Goal: Task Accomplishment & Management: Manage account settings

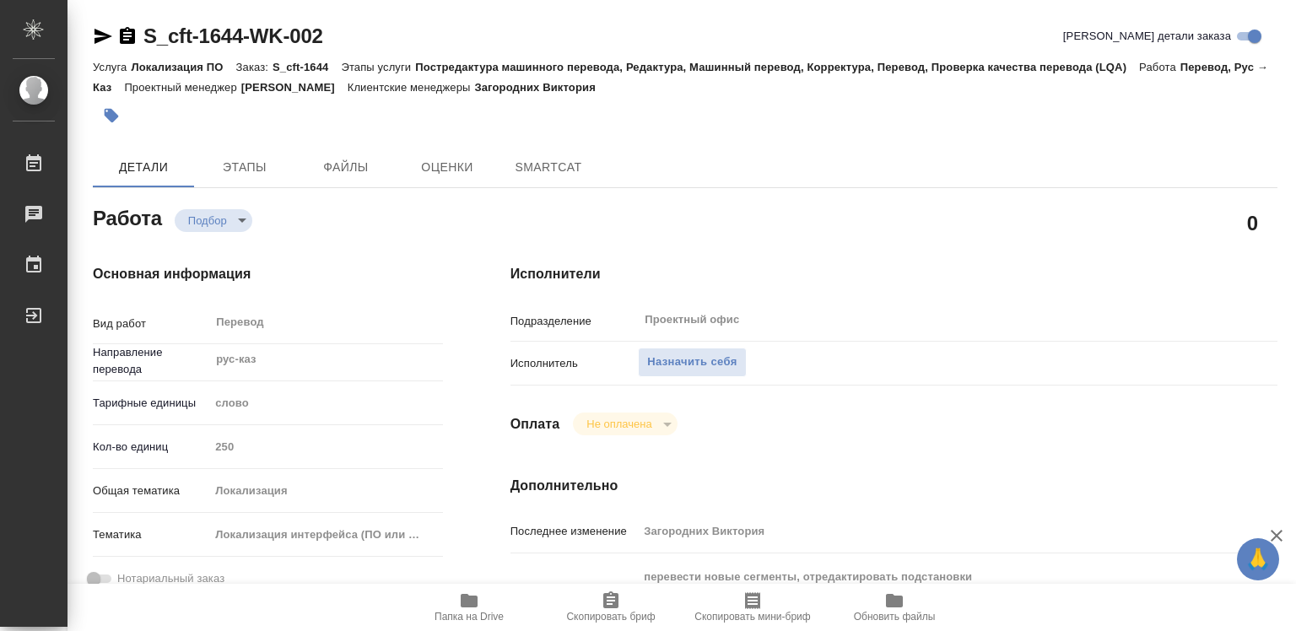
type textarea "x"
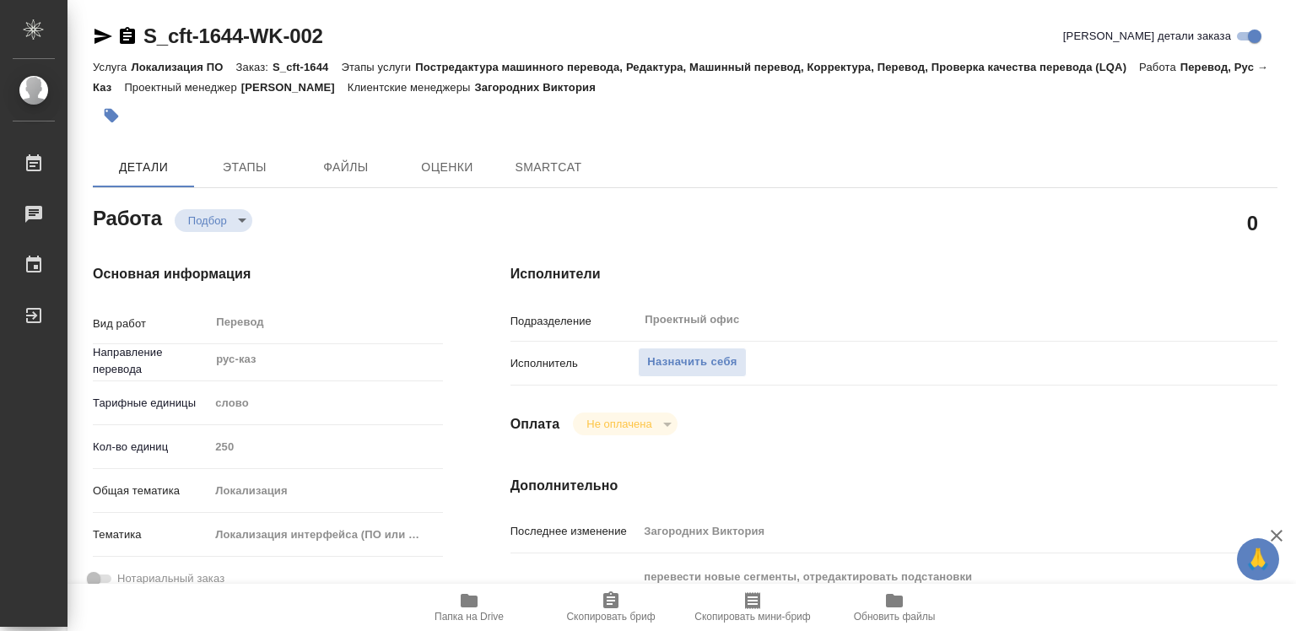
type textarea "x"
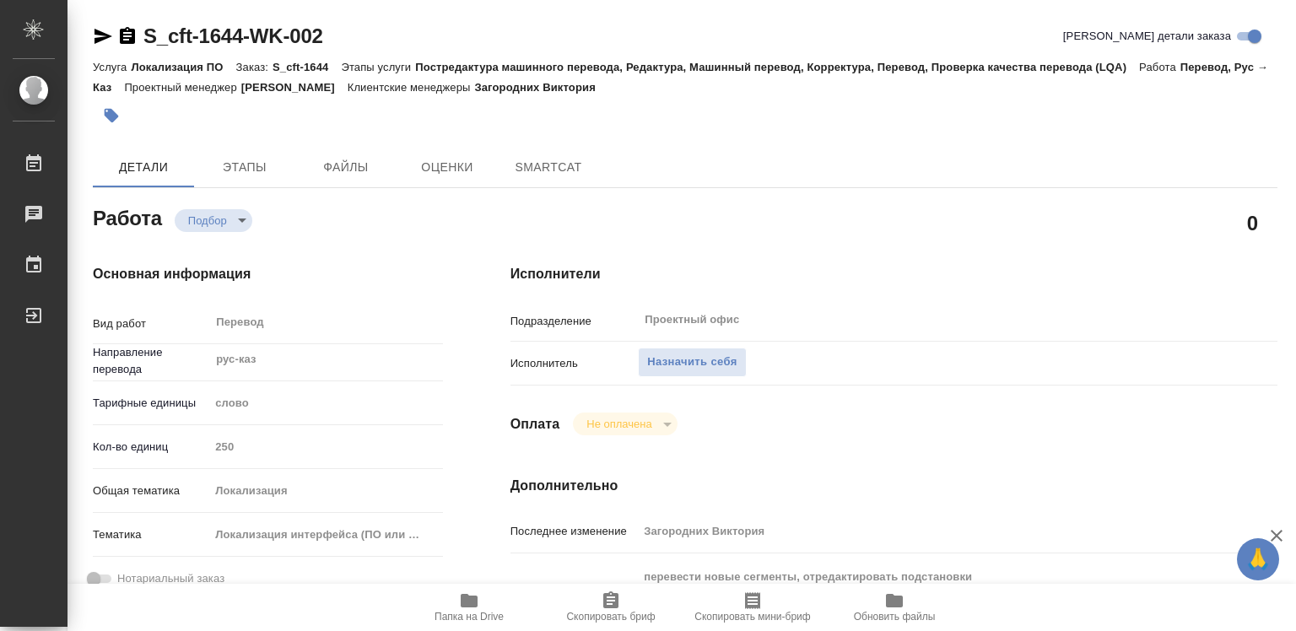
type textarea "x"
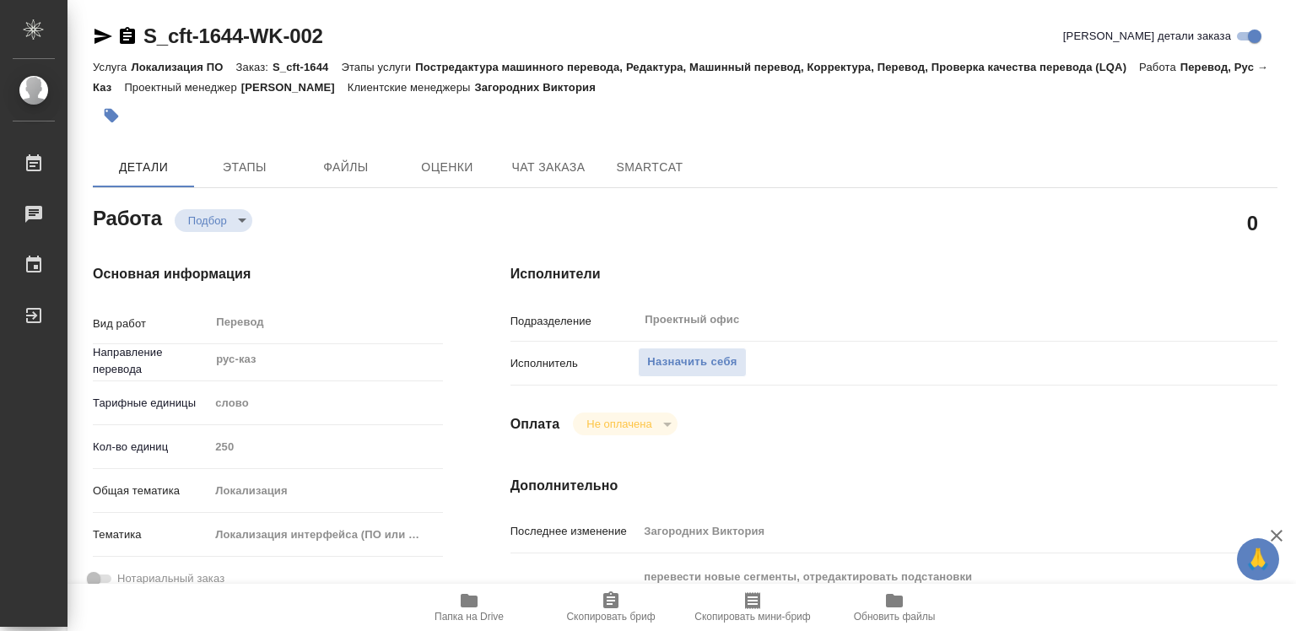
type textarea "x"
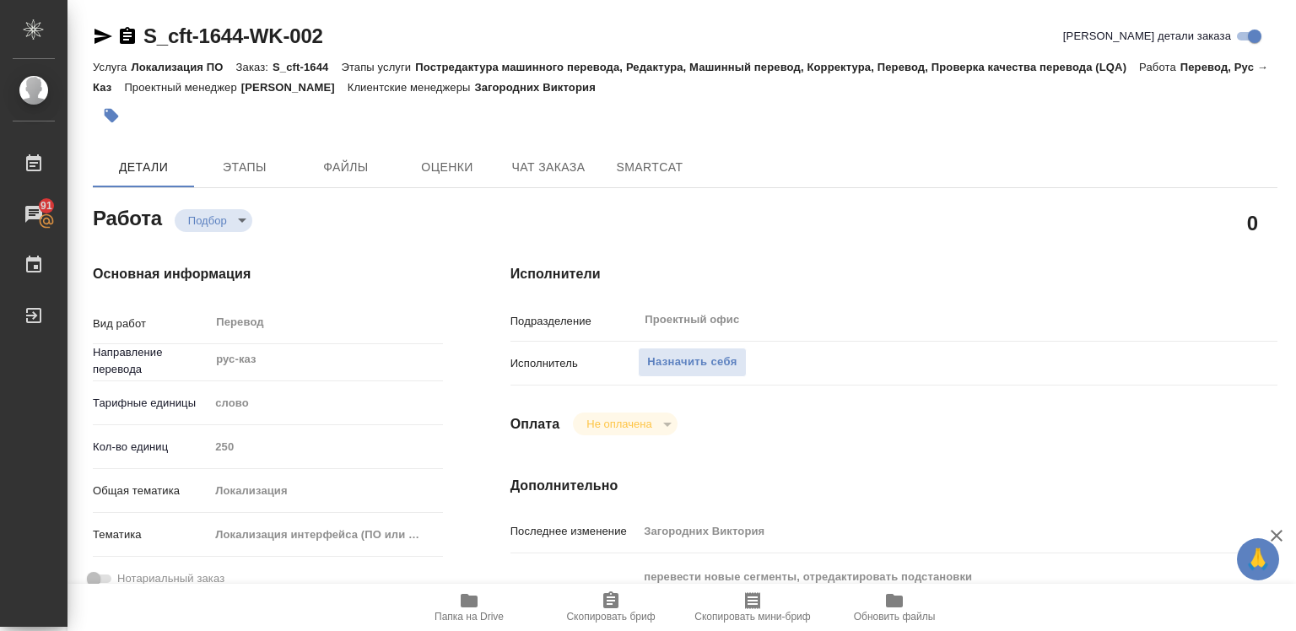
type textarea "x"
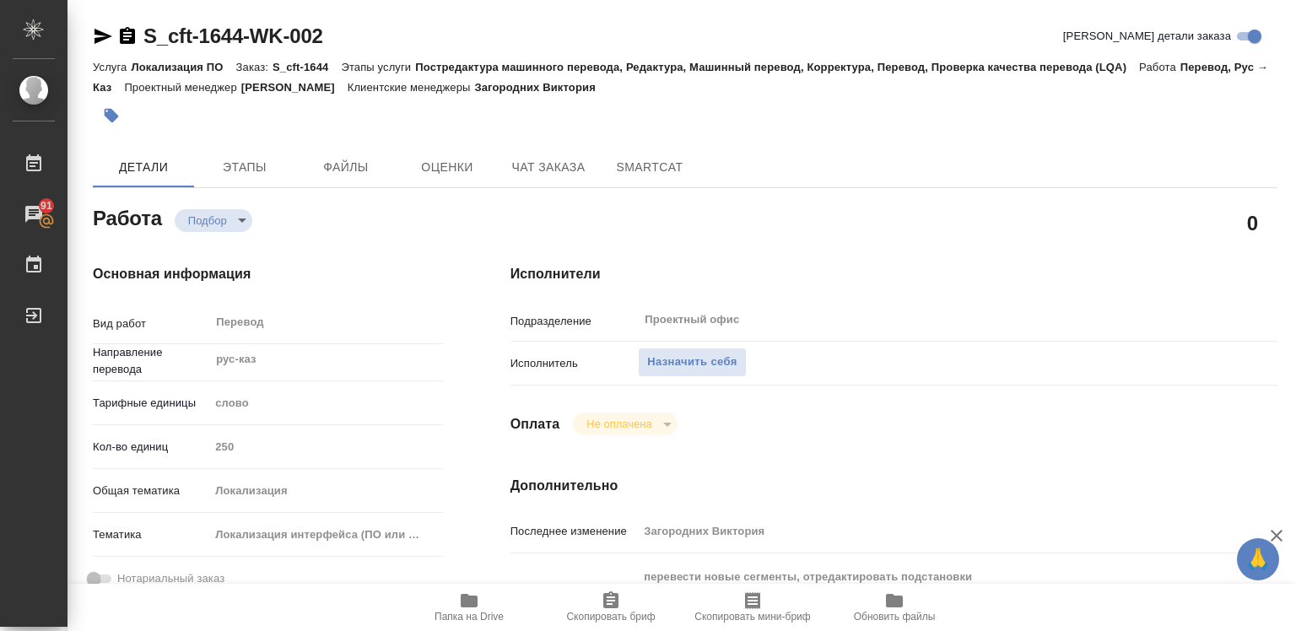
type textarea "x"
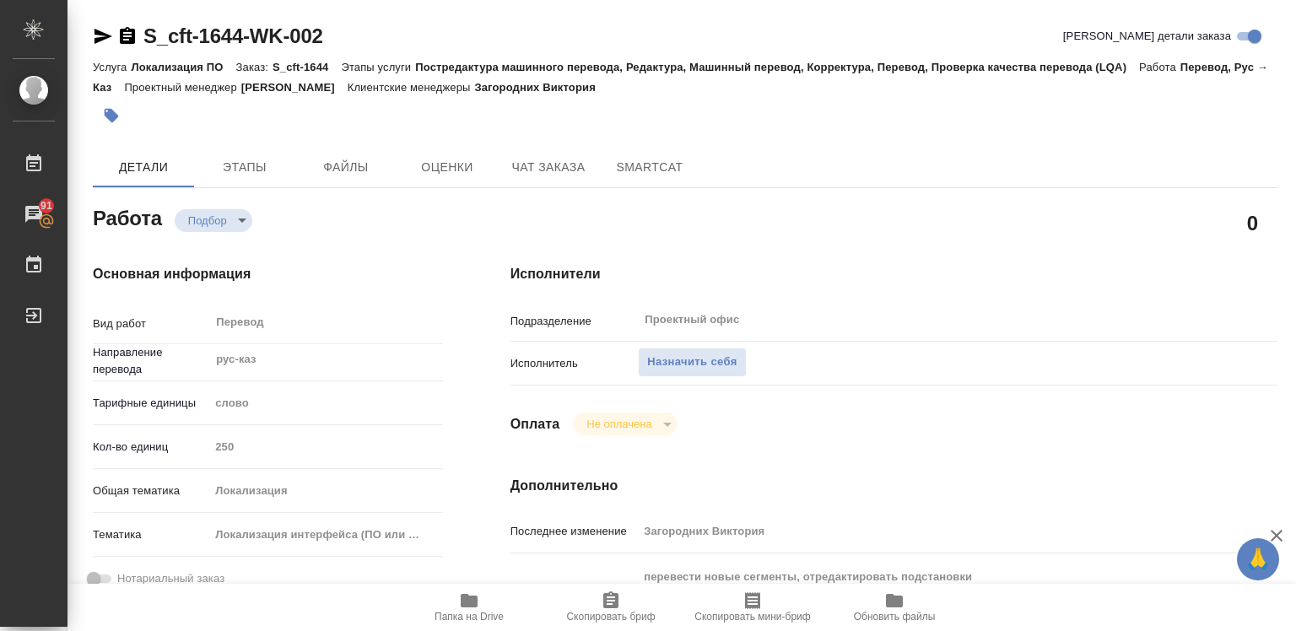
type textarea "x"
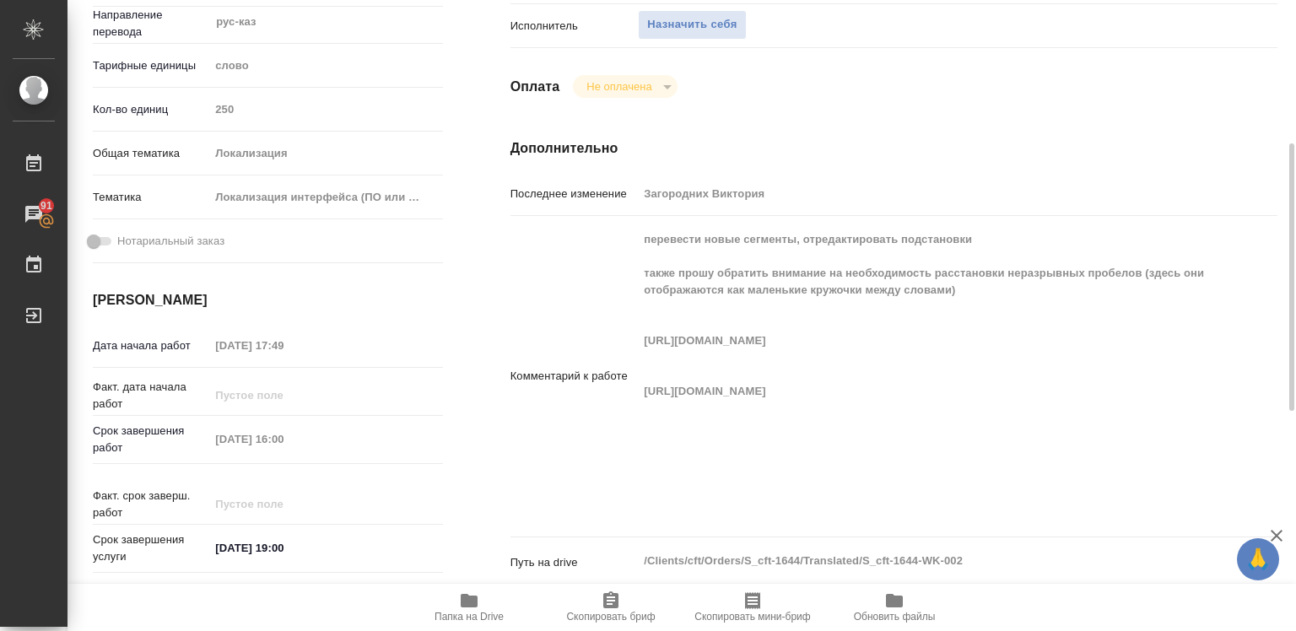
scroll to position [253, 0]
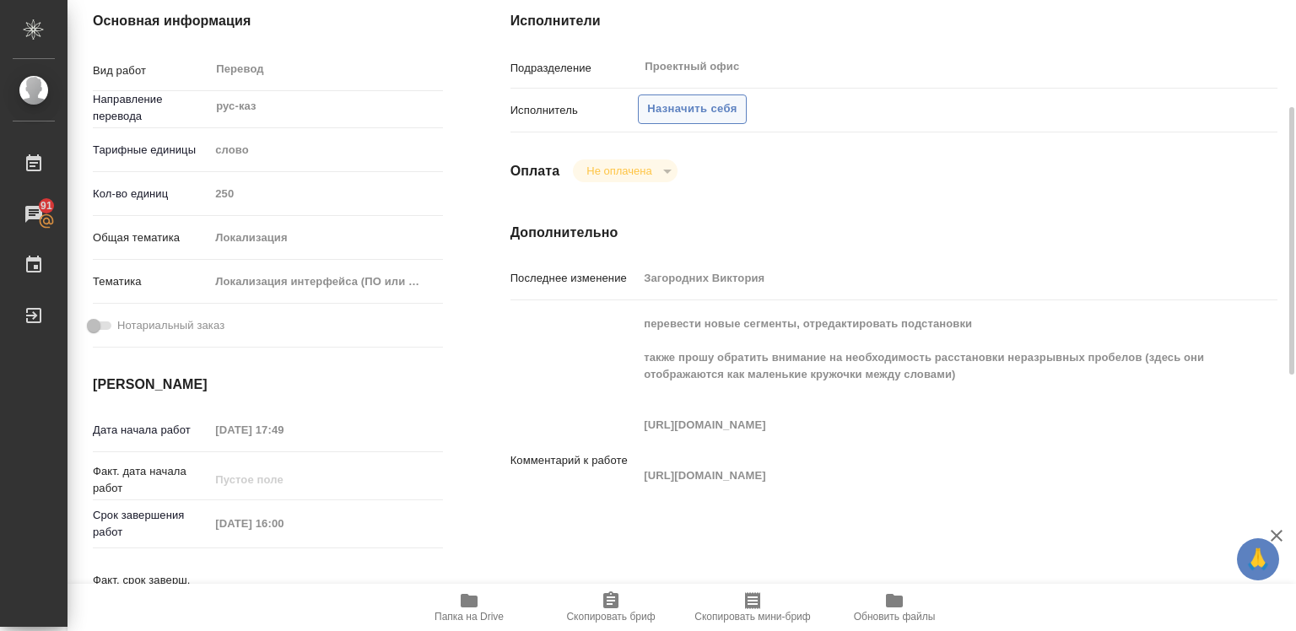
click at [715, 108] on span "Назначить себя" at bounding box center [691, 109] width 89 height 19
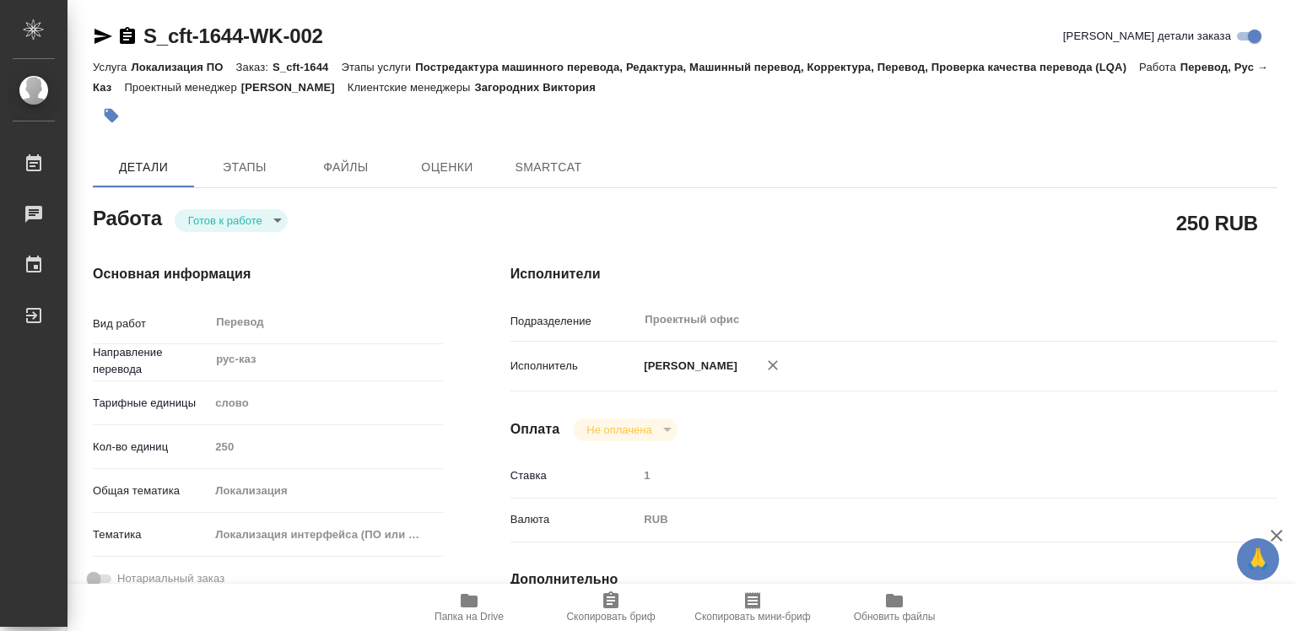
type textarea "x"
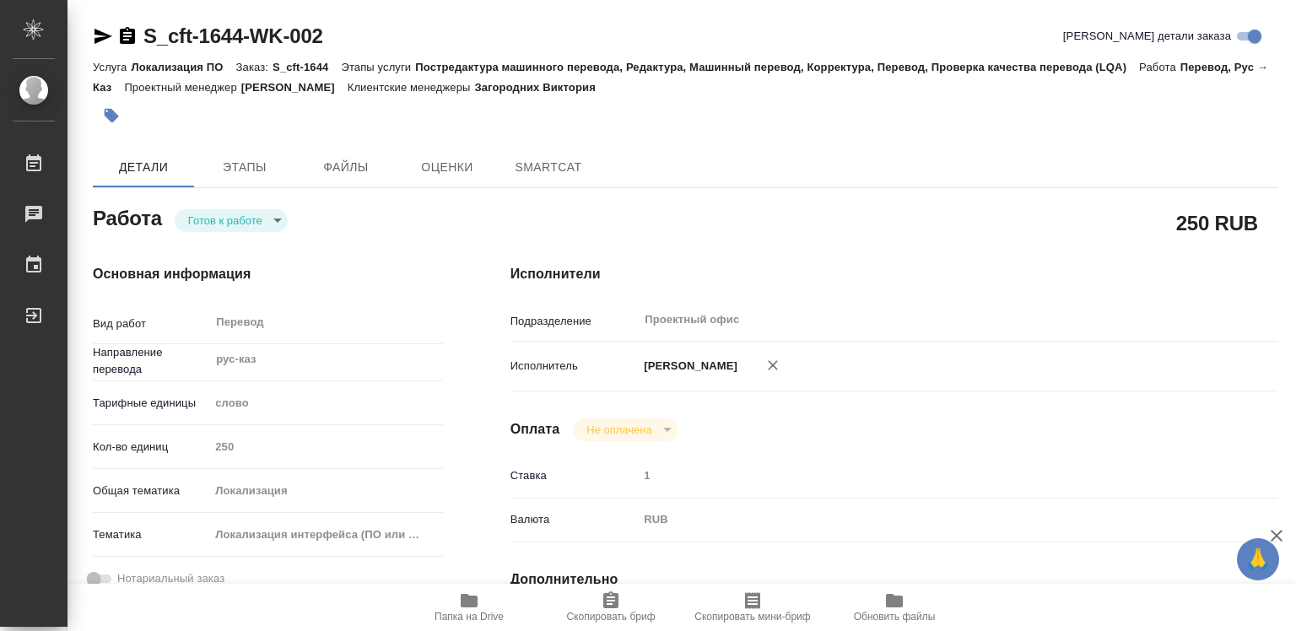
type textarea "x"
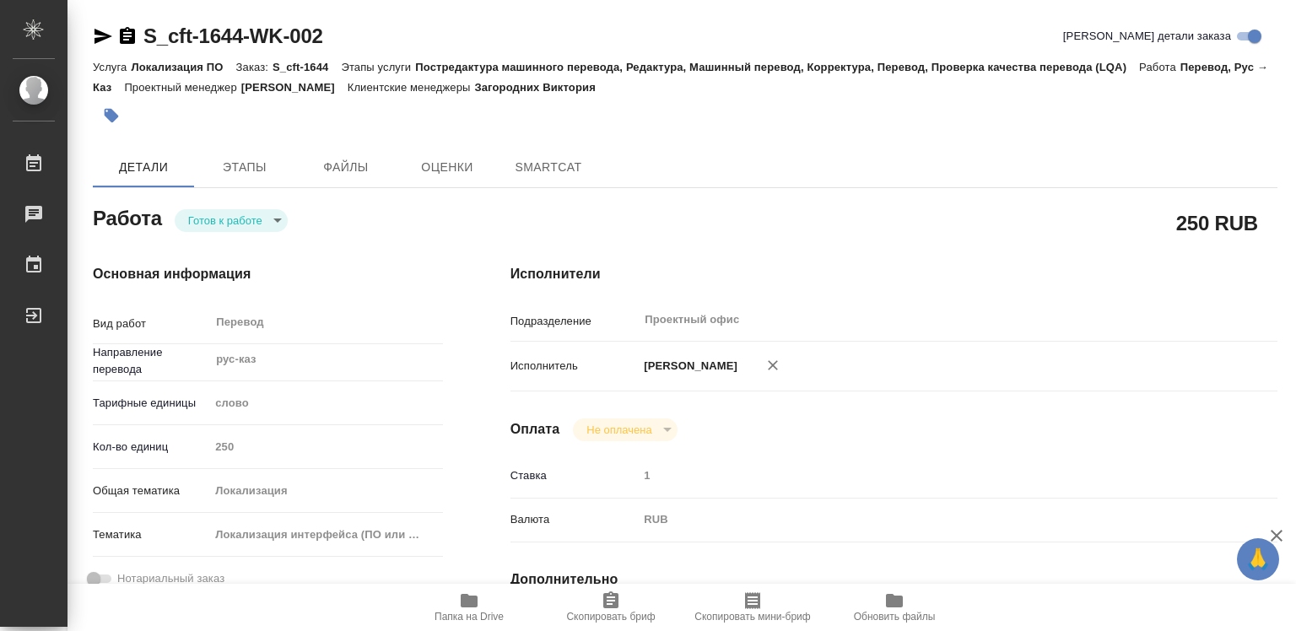
type textarea "x"
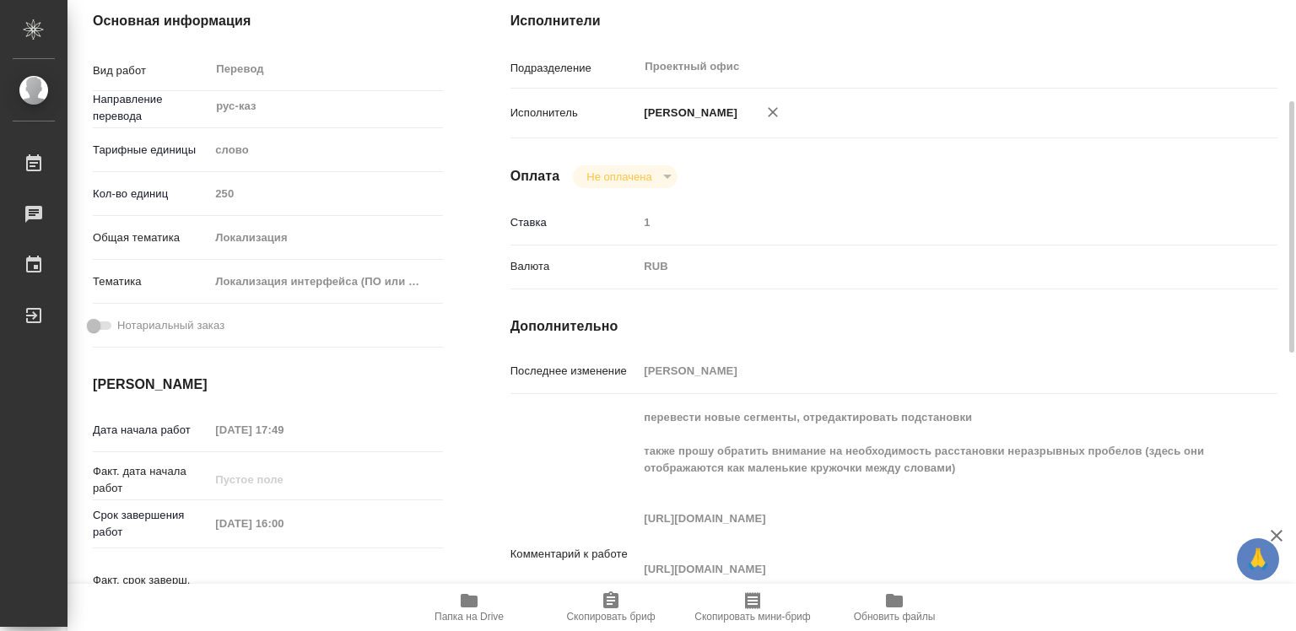
type textarea "x"
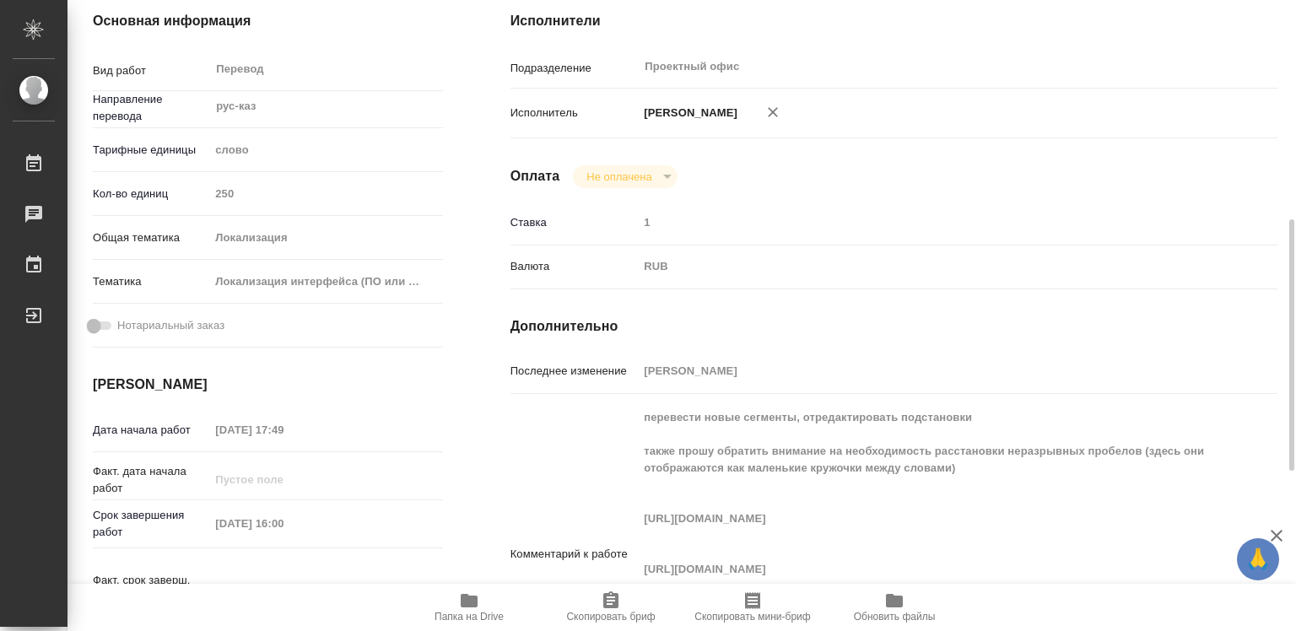
scroll to position [422, 0]
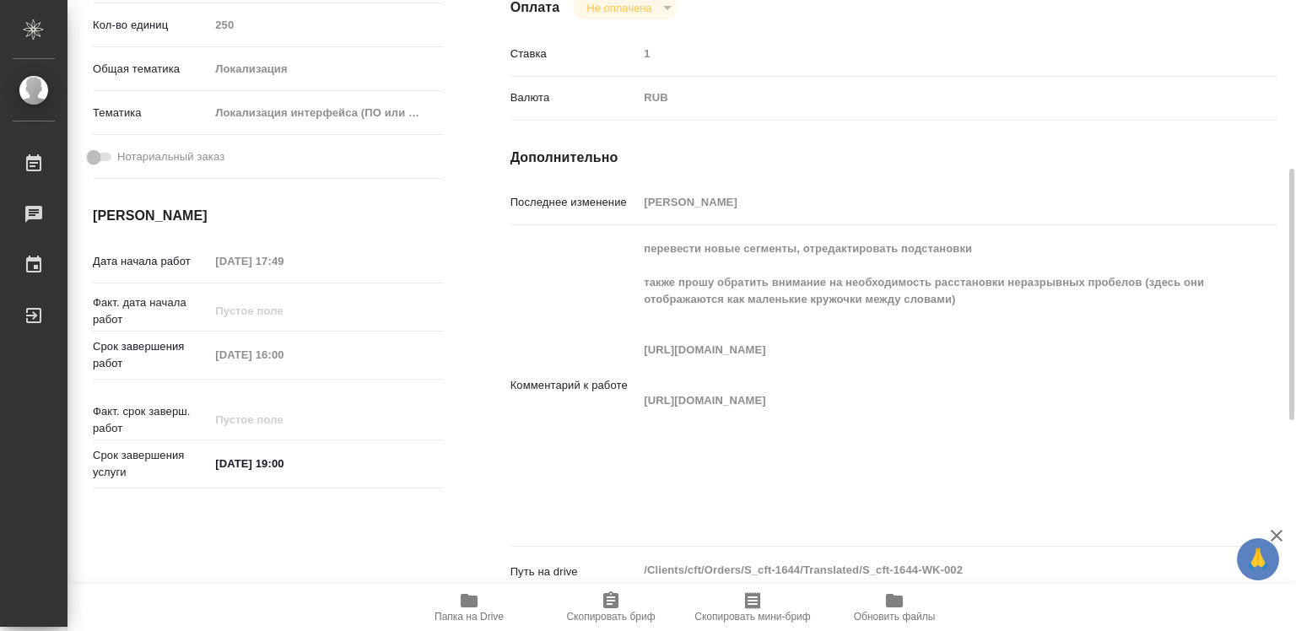
type textarea "x"
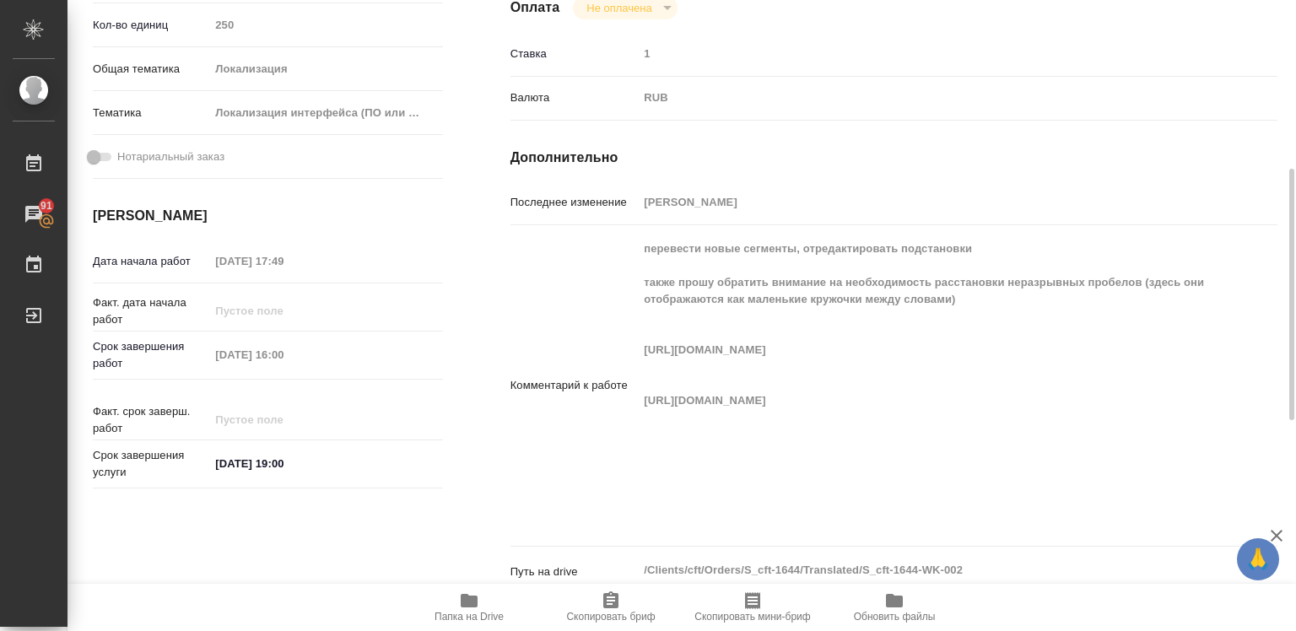
drag, startPoint x: 622, startPoint y: 344, endPoint x: 642, endPoint y: 345, distance: 20.3
click at [622, 344] on div "Комментарий к работе перевести новые сегменты, отредактировать подстановки такж…" at bounding box center [894, 385] width 767 height 307
